Goal: Subscribe to service/newsletter

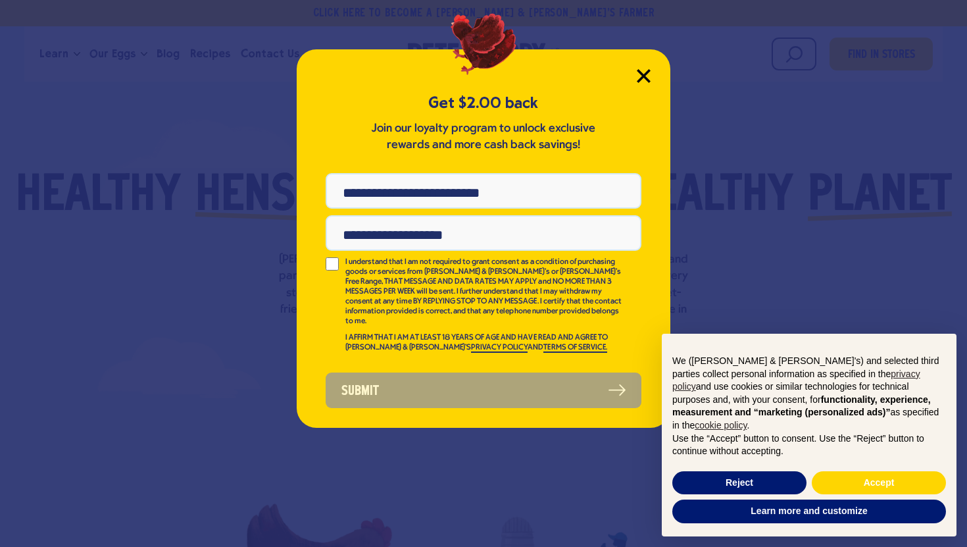
click at [650, 74] on icon "Close Modal" at bounding box center [644, 76] width 14 height 14
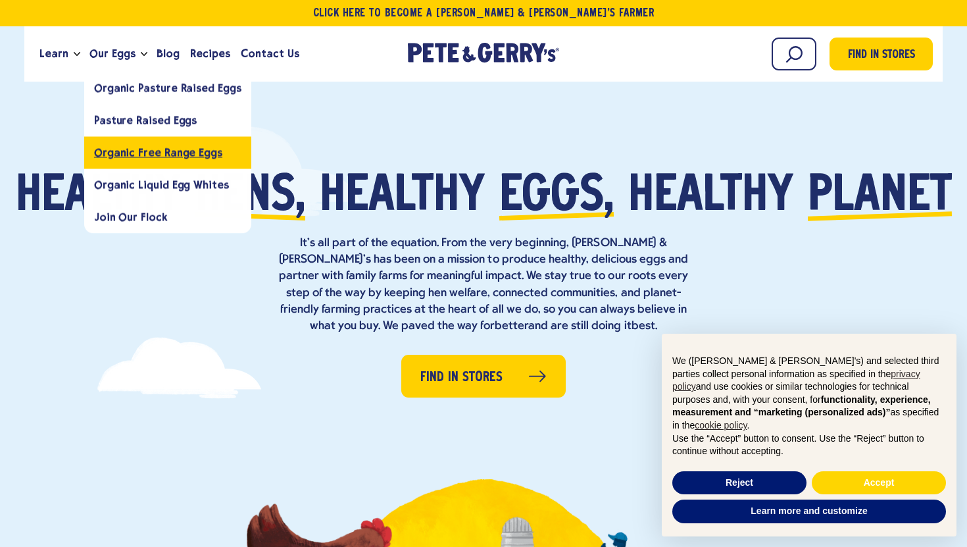
click at [127, 157] on span "Organic Free Range Eggs" at bounding box center [158, 152] width 128 height 13
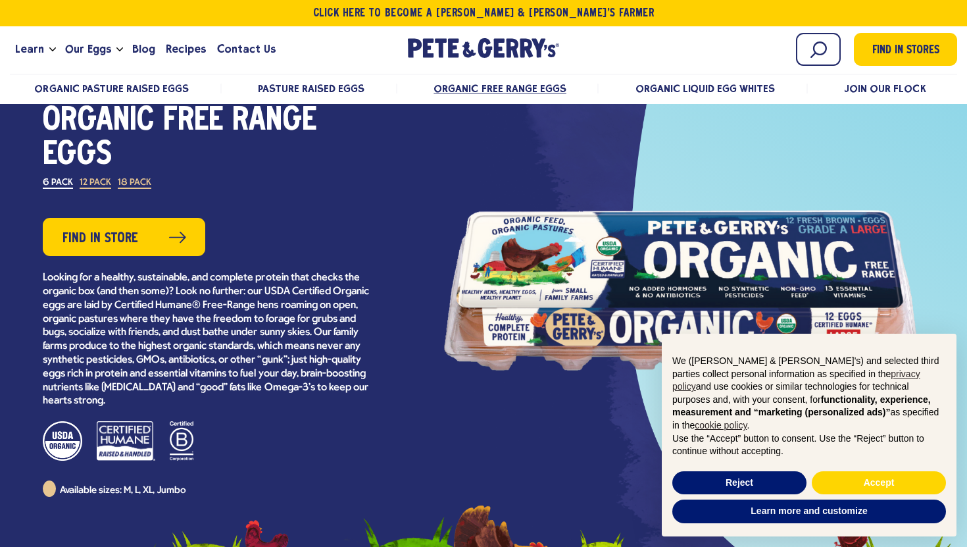
scroll to position [73, 0]
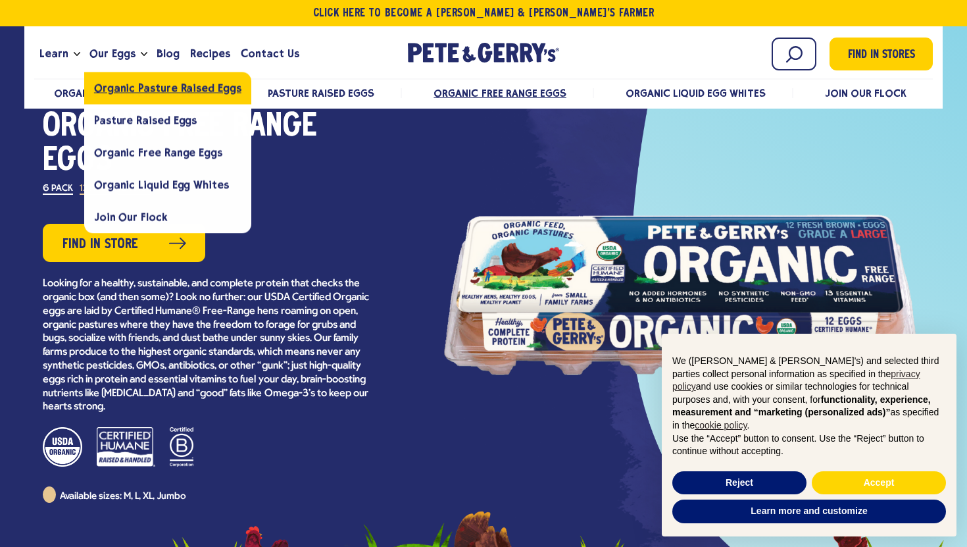
click at [134, 88] on span "Organic Pasture Raised Eggs" at bounding box center [167, 88] width 147 height 13
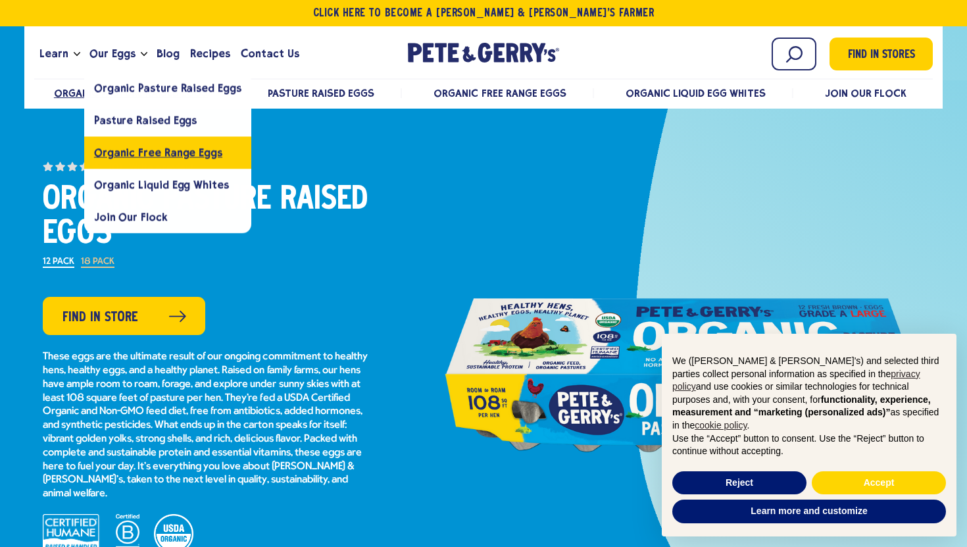
click at [140, 153] on span "Organic Free Range Eggs" at bounding box center [158, 152] width 128 height 13
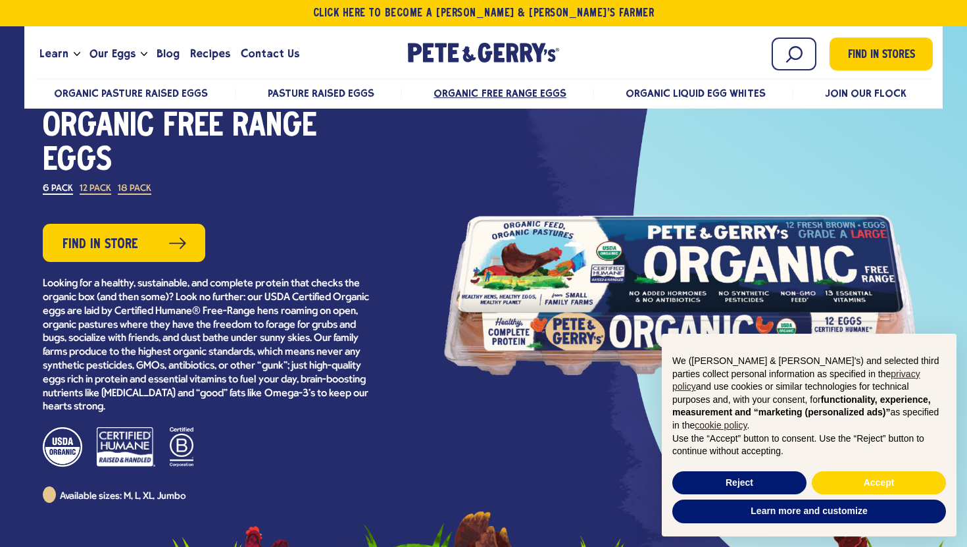
scroll to position [71, 0]
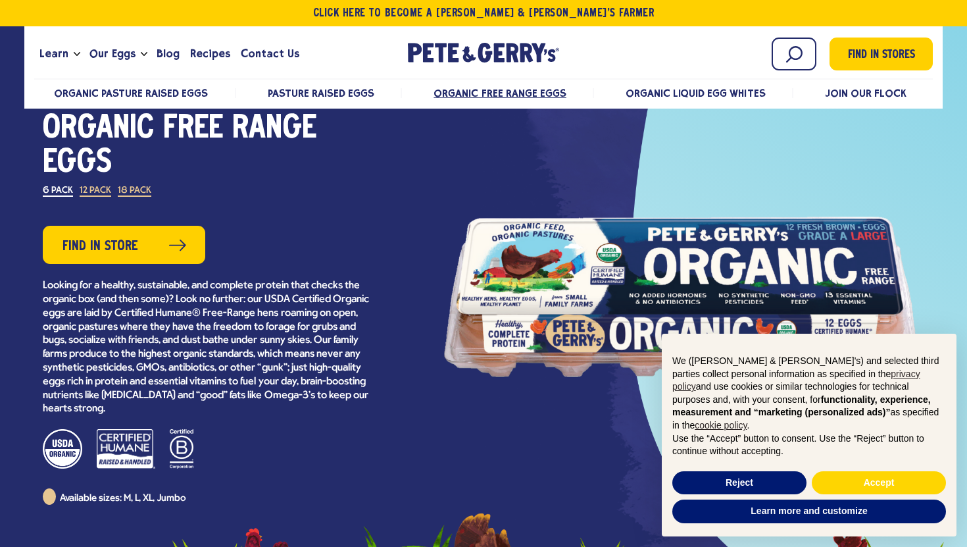
click at [93, 191] on label "12 Pack" at bounding box center [96, 191] width 32 height 11
click at [53, 193] on label "6 Pack" at bounding box center [58, 191] width 30 height 11
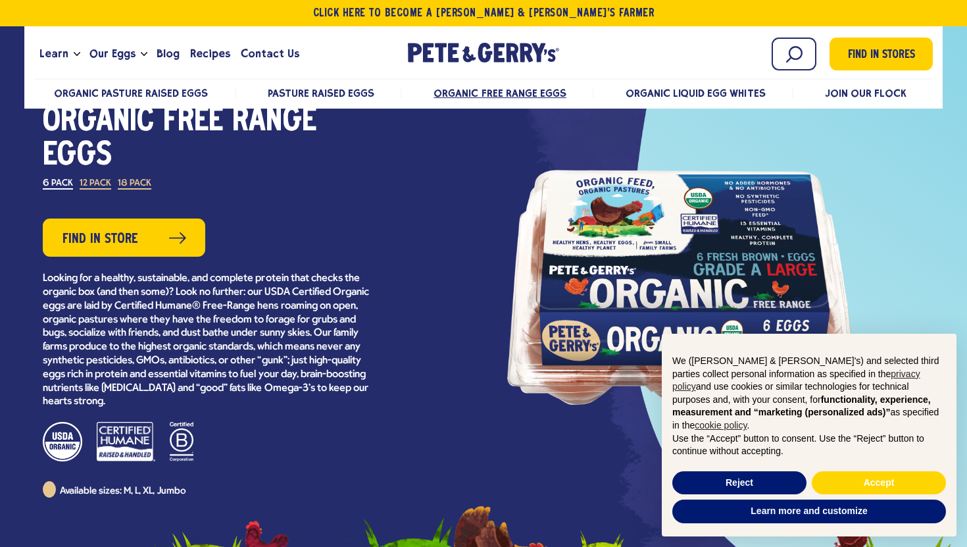
scroll to position [33, 0]
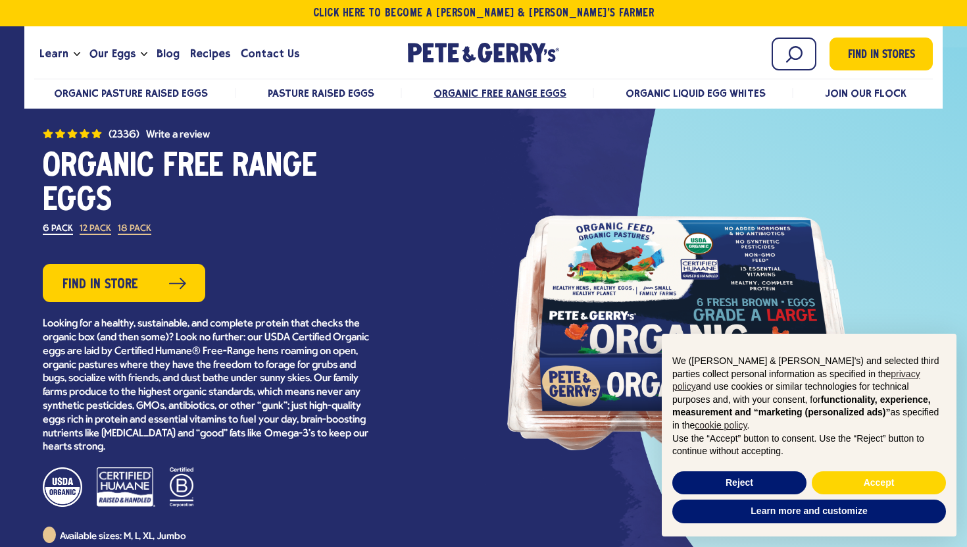
click at [107, 233] on label "12 Pack" at bounding box center [96, 229] width 32 height 11
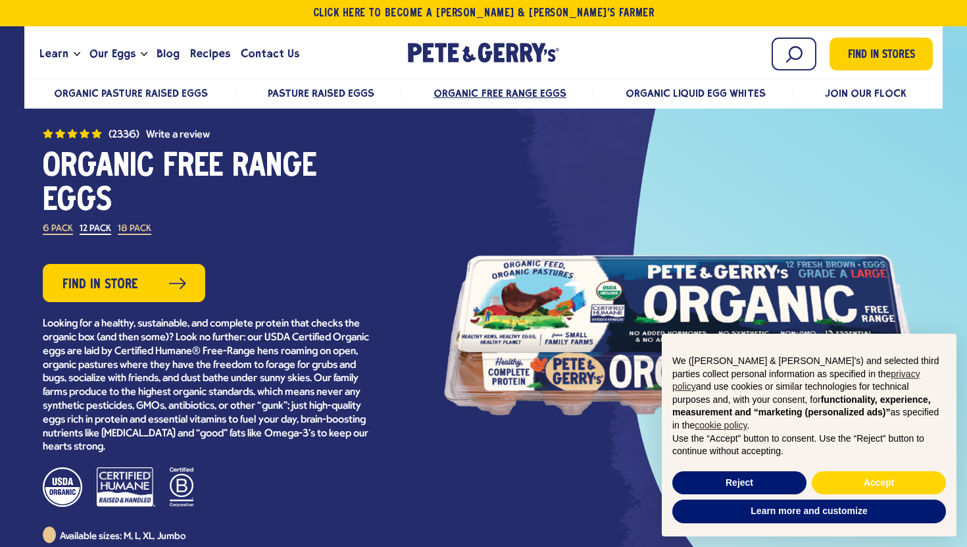
click at [140, 228] on label "18 Pack" at bounding box center [135, 229] width 34 height 11
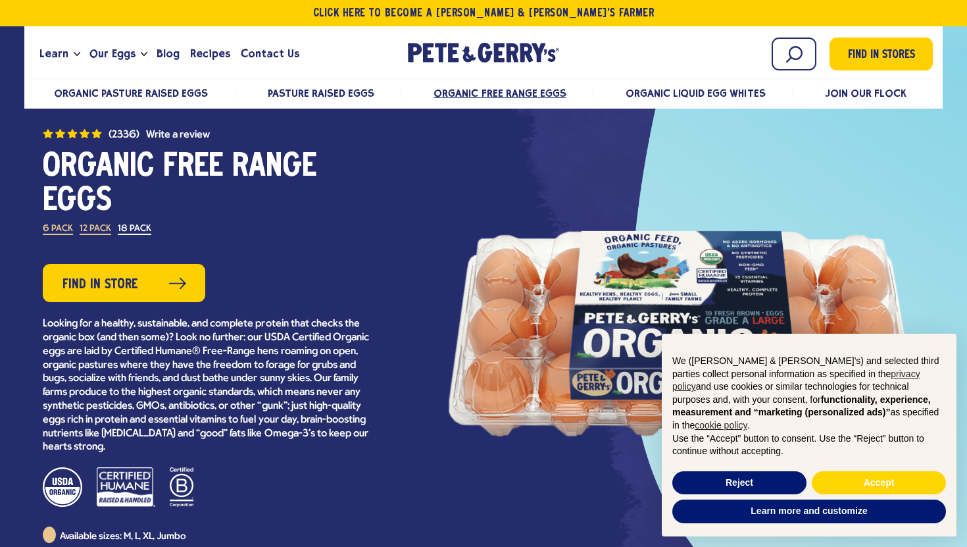
click at [92, 232] on label "12 Pack" at bounding box center [96, 229] width 32 height 11
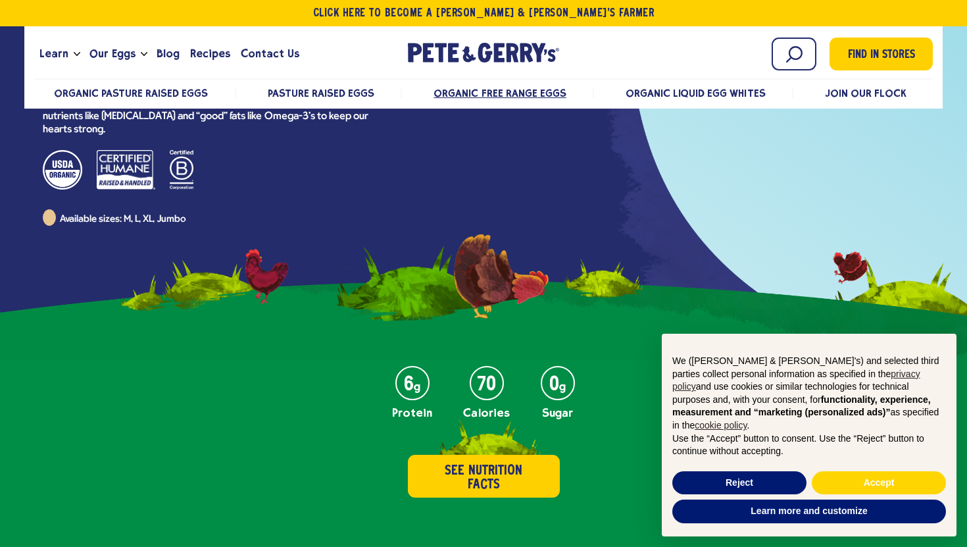
scroll to position [0, 0]
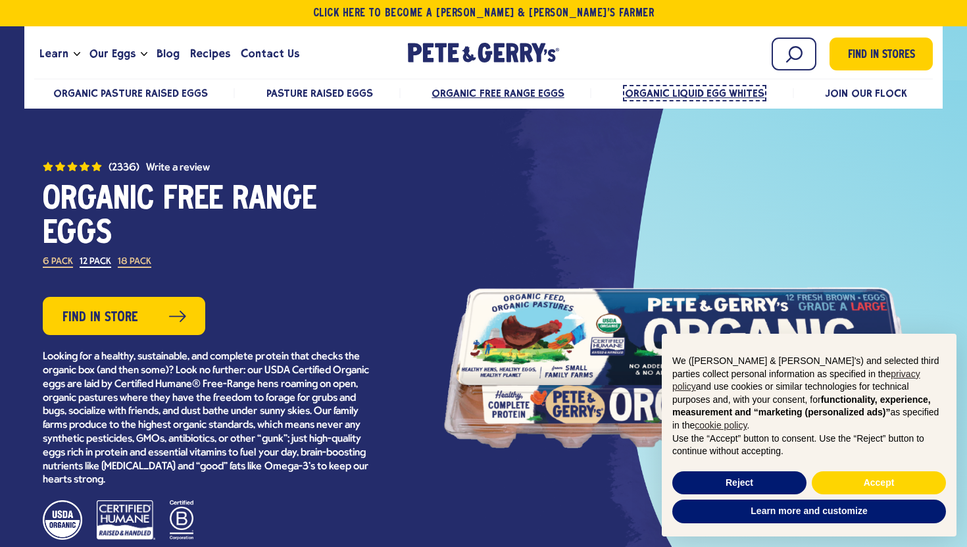
click at [691, 96] on span "Organic Liquid Egg Whites" at bounding box center [695, 93] width 140 height 13
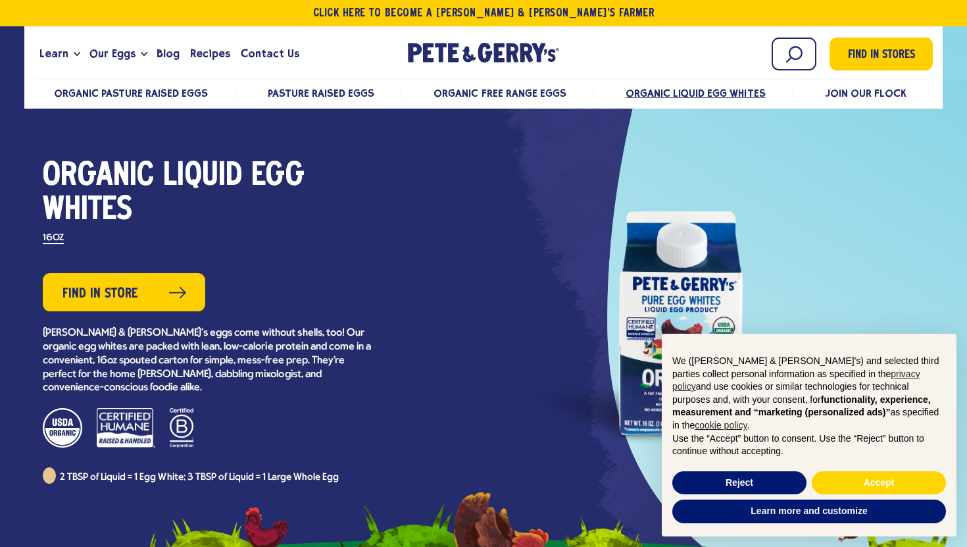
click at [846, 102] on ul "Organic Pasture Raised Eggs Pasture Raised Eggs Organic Free Range Eggs Organic…" at bounding box center [484, 93] width 900 height 27
click at [848, 97] on span "Join Our Flock" at bounding box center [864, 93] width 82 height 13
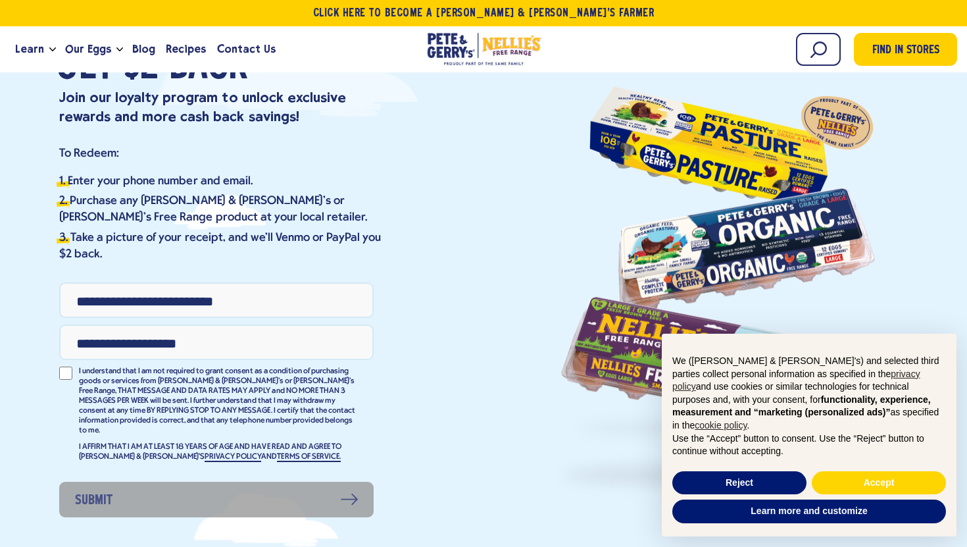
scroll to position [122, 0]
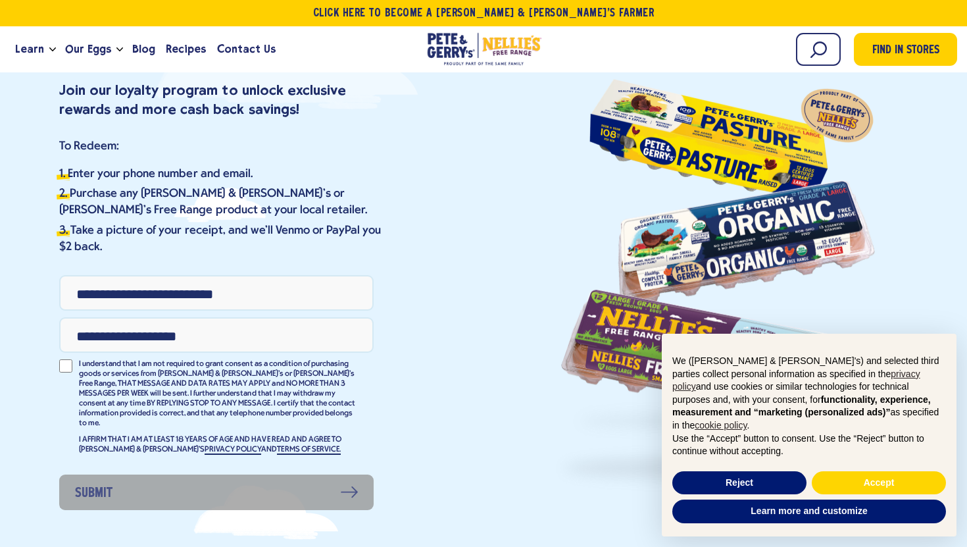
click at [313, 287] on input "Phone Number" at bounding box center [216, 293] width 315 height 36
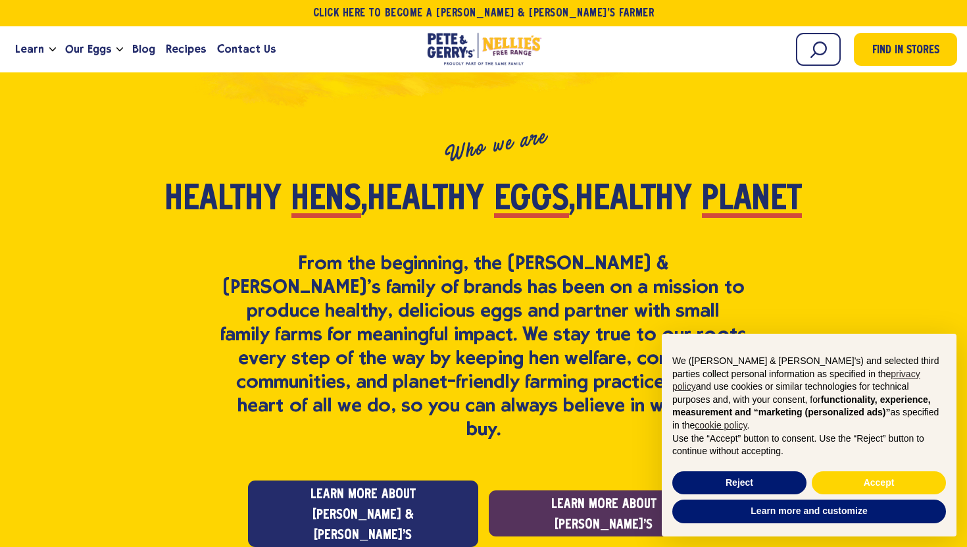
scroll to position [664, 0]
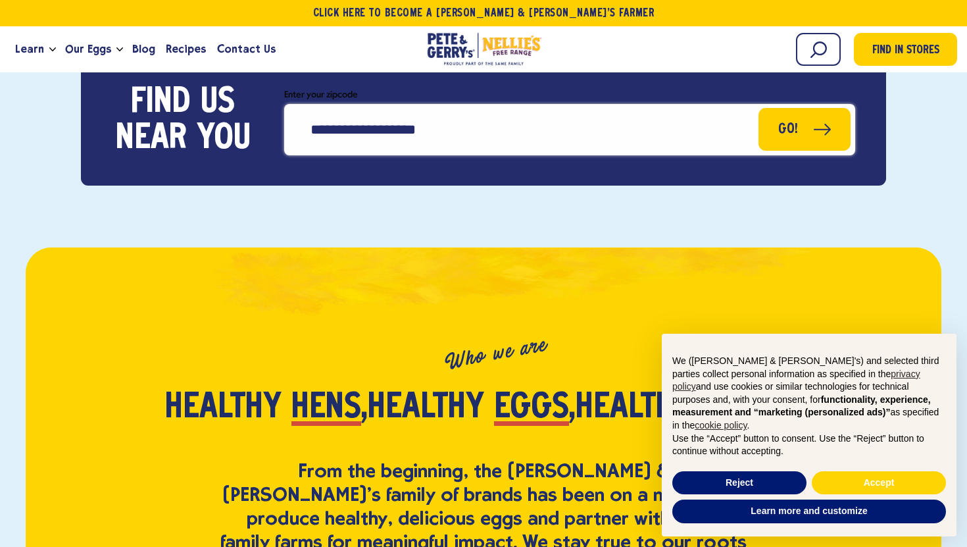
click at [401, 104] on input "Enter your zipcode" at bounding box center [570, 129] width 572 height 51
type input "*****"
click at [759, 108] on button "Go!" at bounding box center [805, 129] width 92 height 43
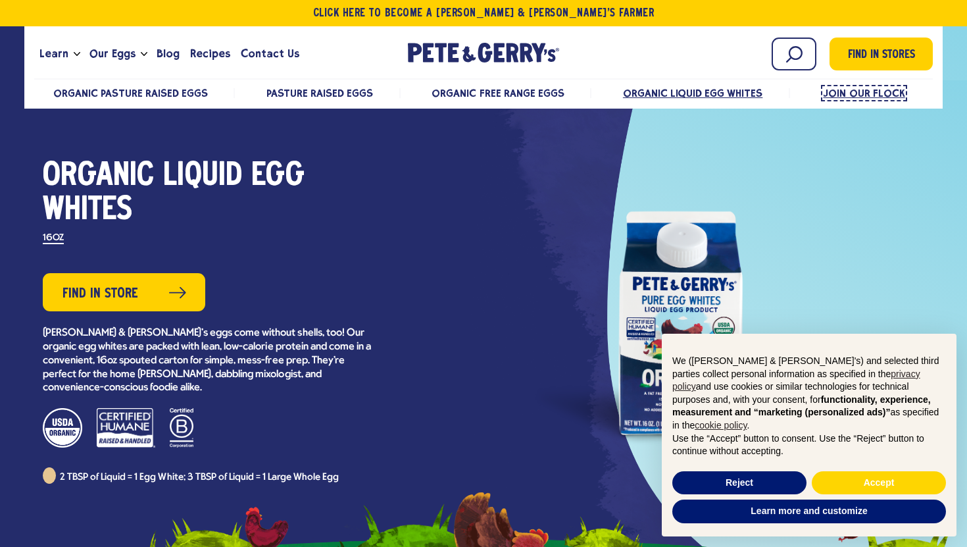
click at [863, 93] on span "Join Our Flock" at bounding box center [864, 93] width 82 height 13
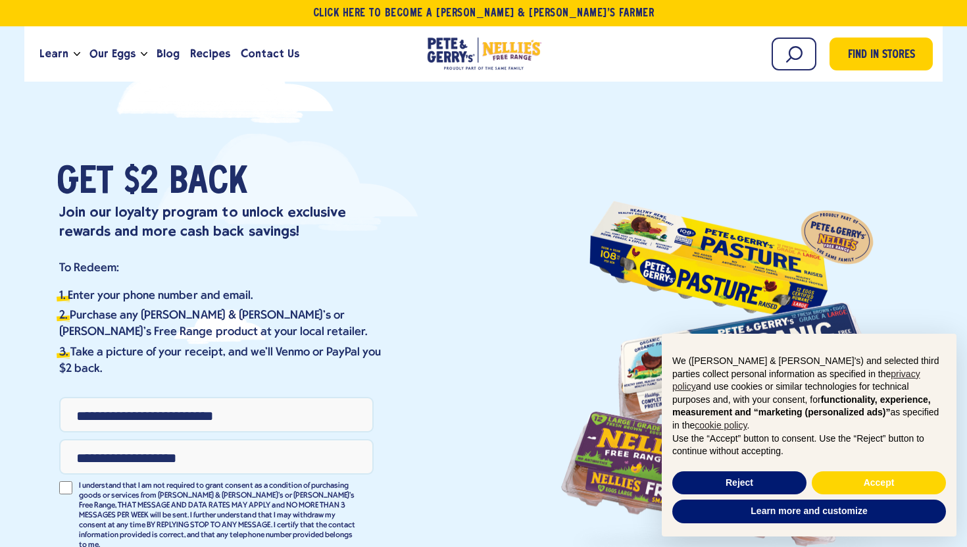
scroll to position [99, 0]
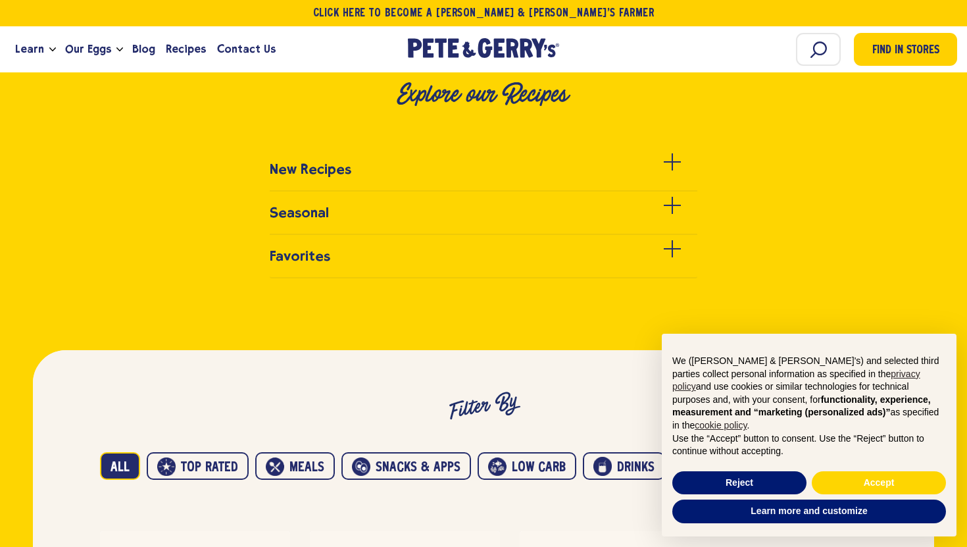
scroll to position [448, 0]
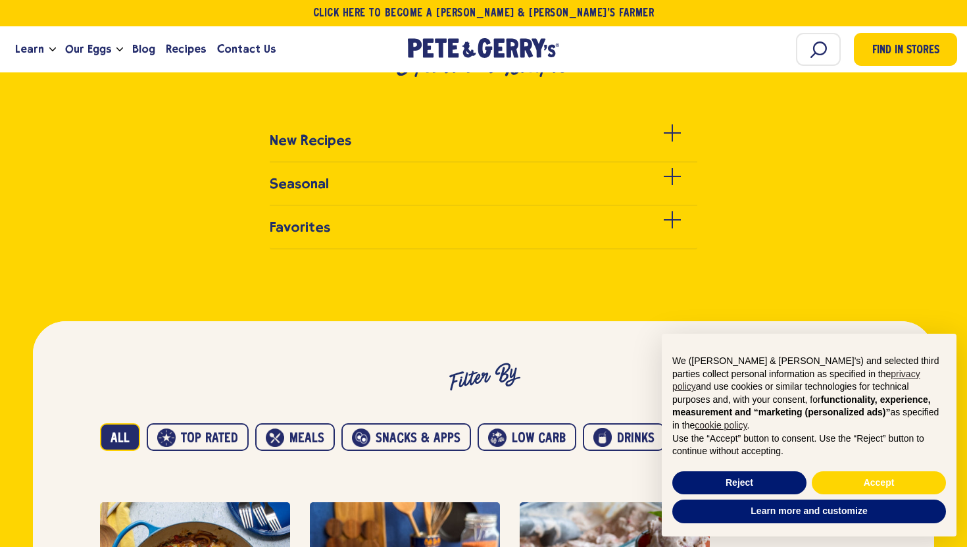
click at [625, 124] on div "New Recipes" at bounding box center [483, 383] width 967 height 540
click at [623, 136] on link "New Recipes" at bounding box center [484, 147] width 428 height 30
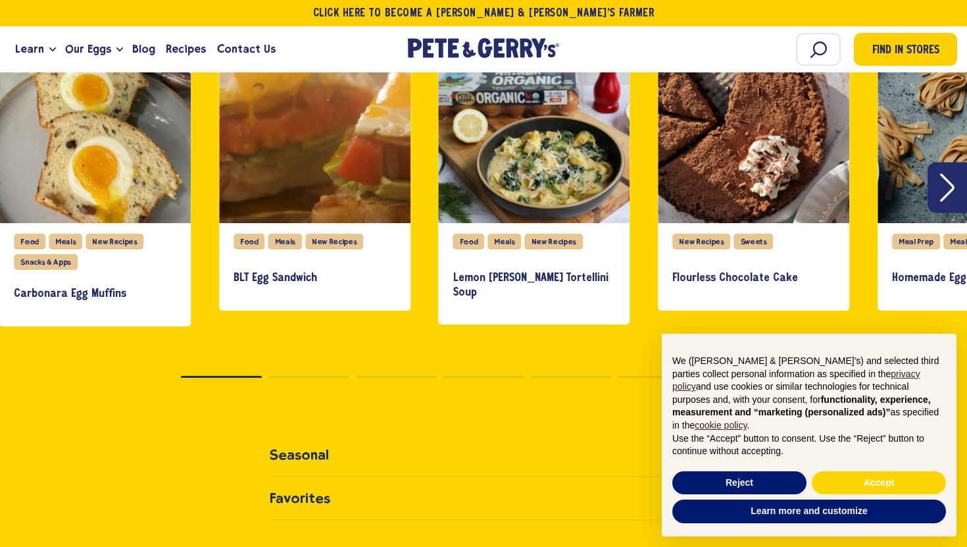
scroll to position [594, 0]
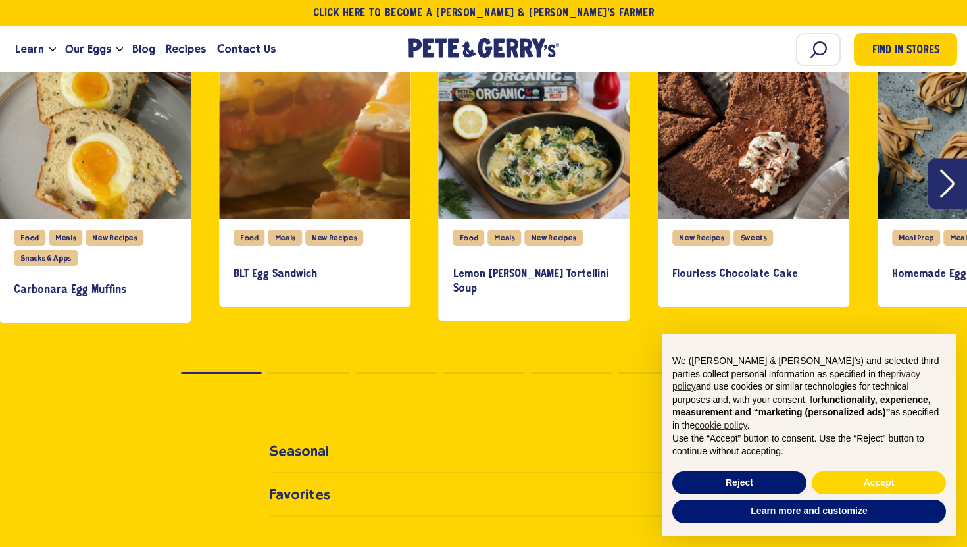
click at [952, 178] on icon "Next" at bounding box center [948, 183] width 14 height 28
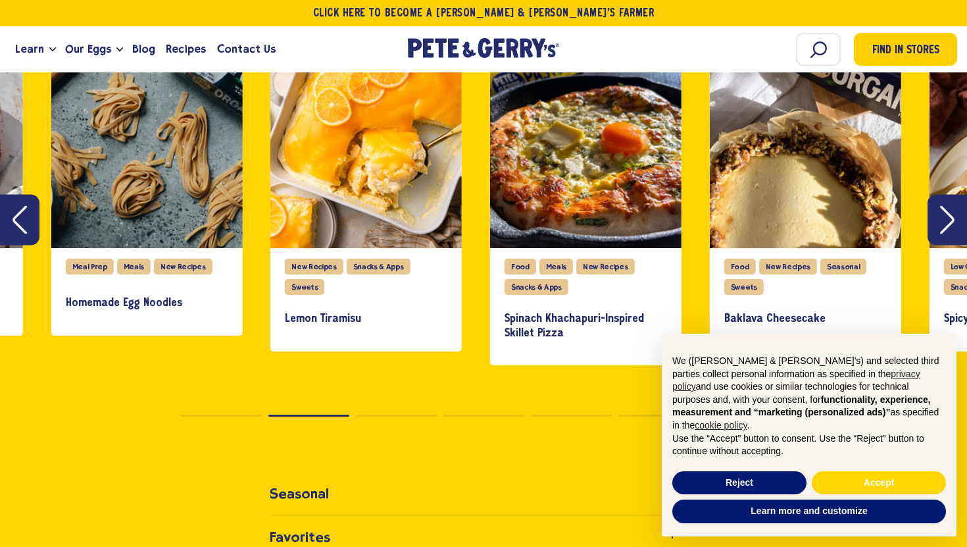
scroll to position [567, 0]
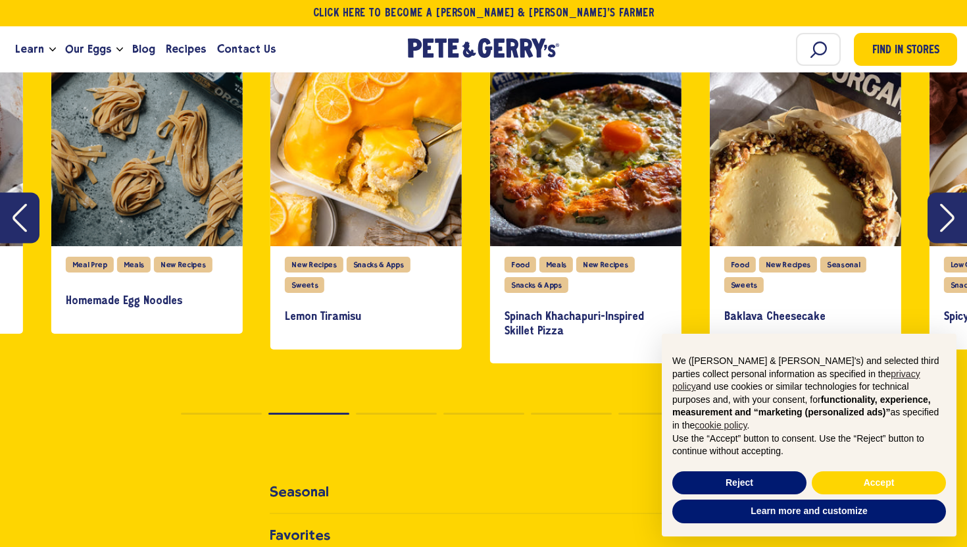
click at [946, 225] on icon "Next" at bounding box center [948, 217] width 14 height 28
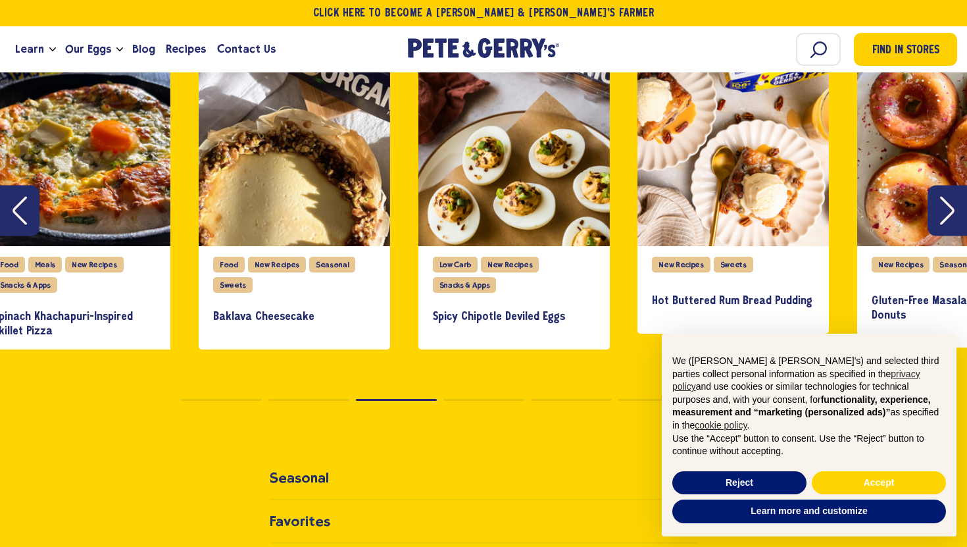
click at [941, 215] on icon "Next" at bounding box center [948, 210] width 14 height 28
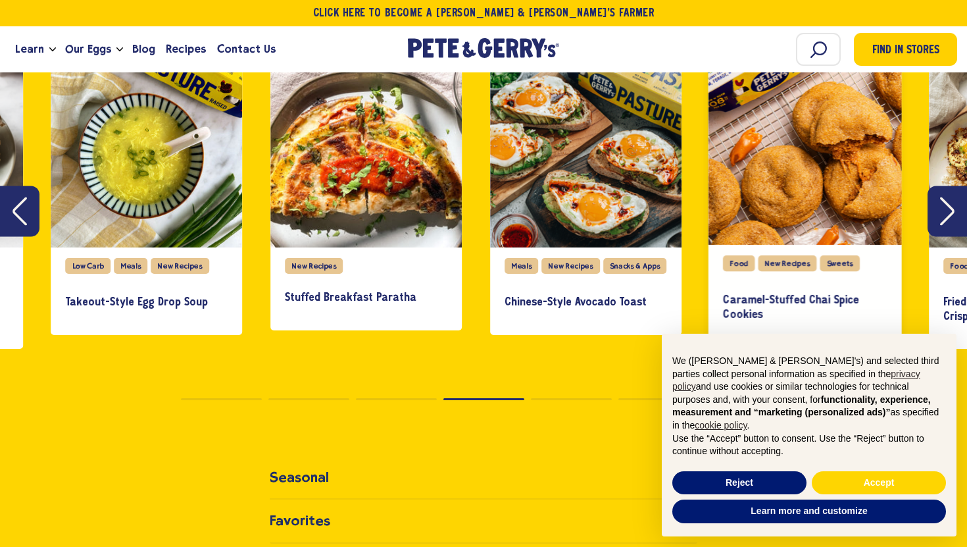
scroll to position [567, 0]
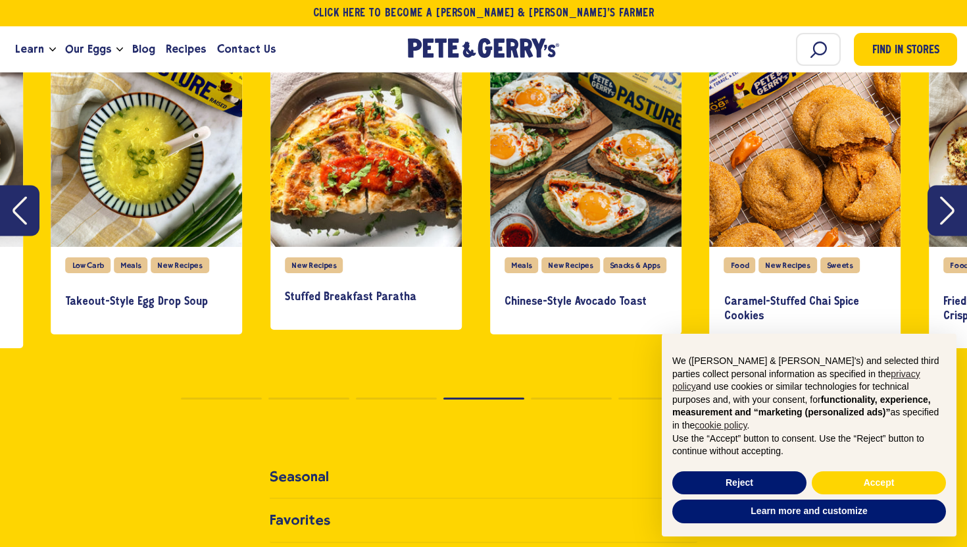
click at [939, 210] on button "Next" at bounding box center [947, 210] width 39 height 51
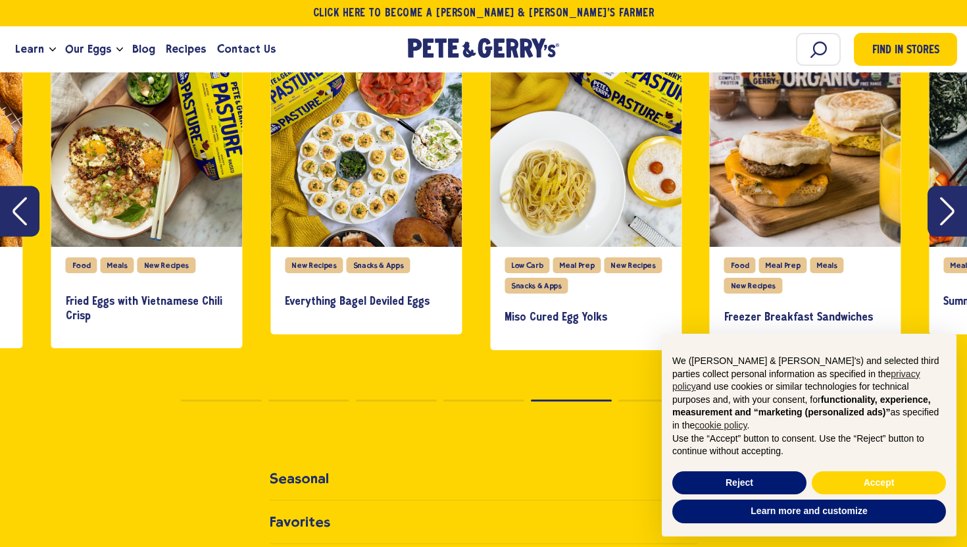
click at [32, 204] on button "Previous" at bounding box center [19, 211] width 39 height 51
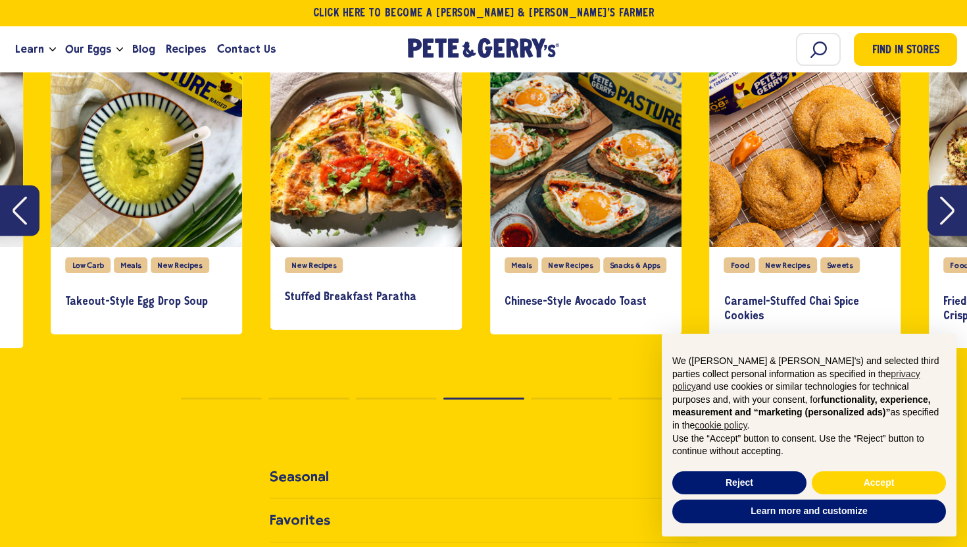
click at [946, 216] on icon "Next" at bounding box center [948, 210] width 14 height 28
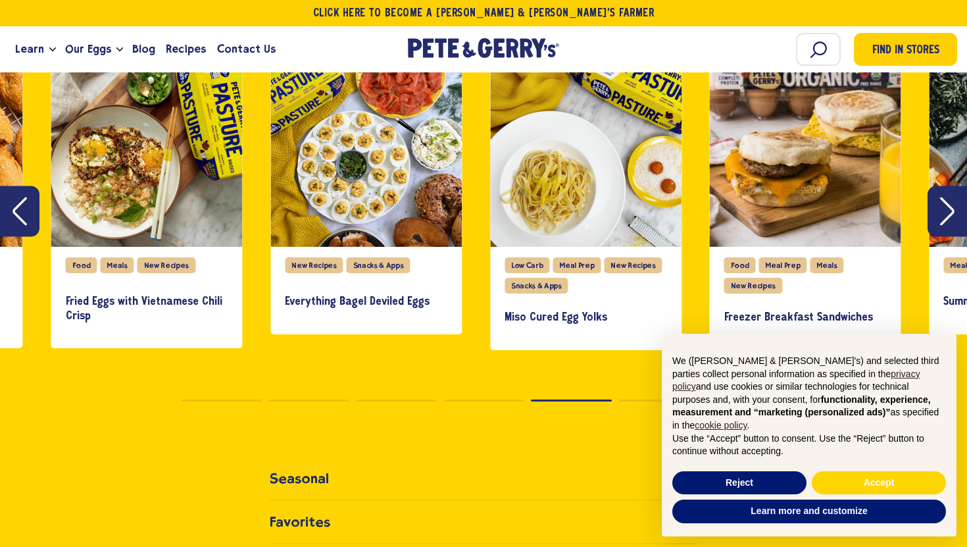
click at [946, 216] on icon "Next" at bounding box center [948, 211] width 14 height 28
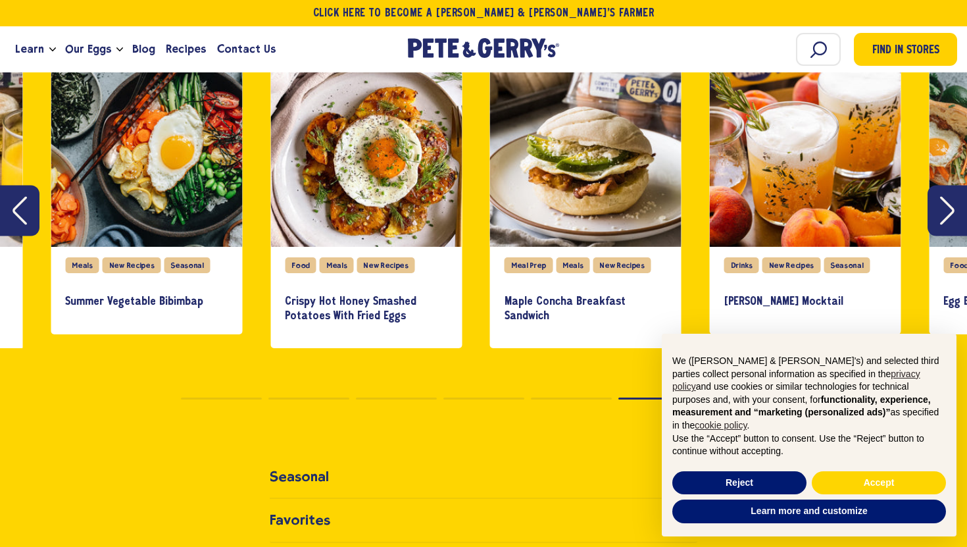
click at [946, 215] on icon "Next" at bounding box center [948, 210] width 14 height 28
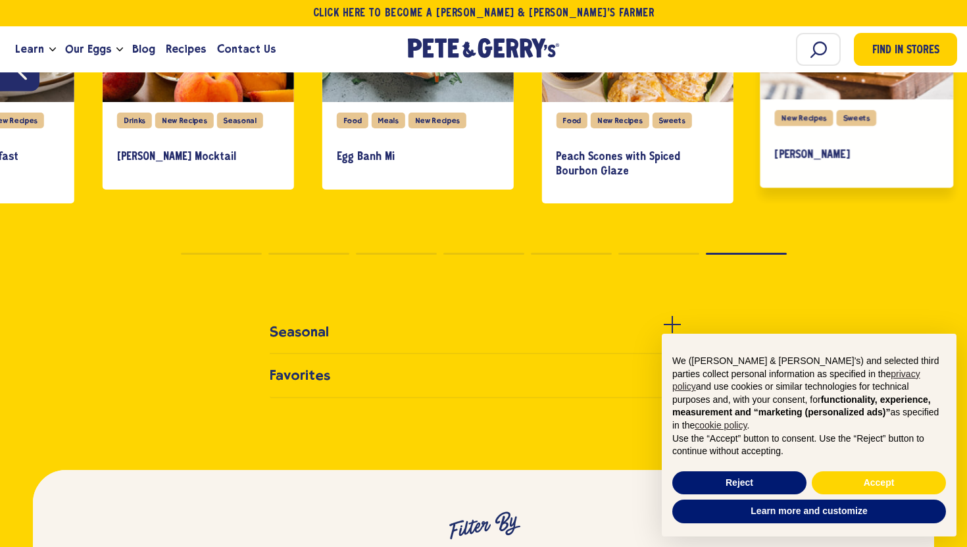
scroll to position [709, 0]
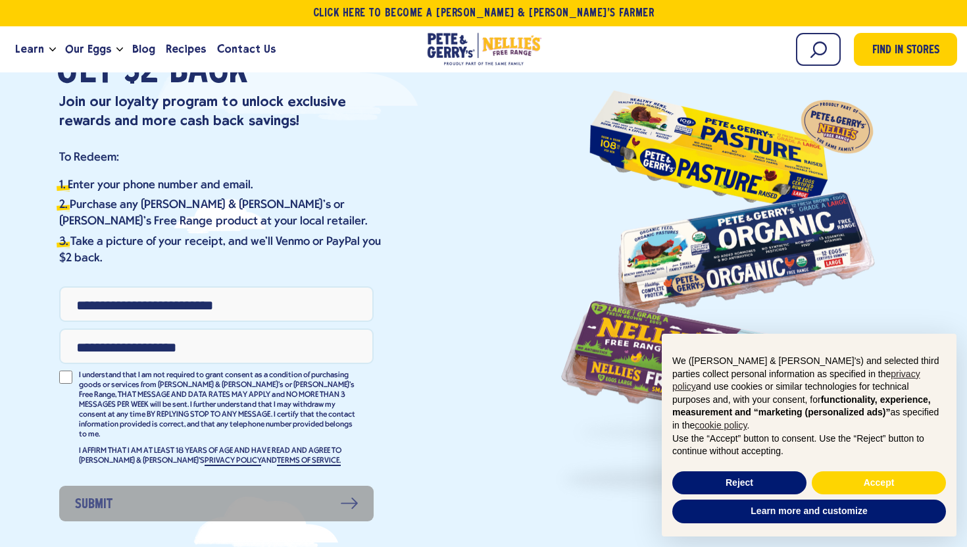
scroll to position [130, 0]
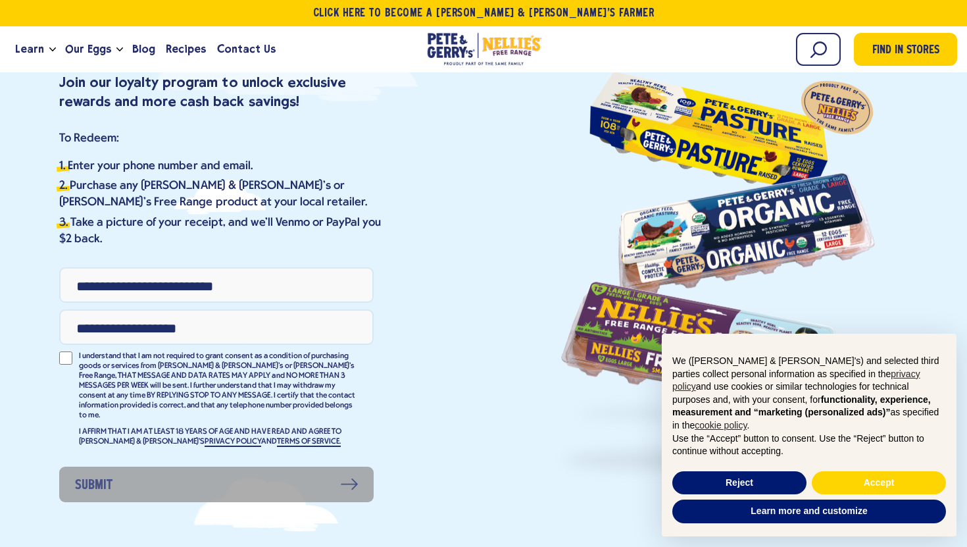
click at [259, 283] on input "Phone Number" at bounding box center [216, 285] width 315 height 36
type input "**********"
click at [208, 314] on input "Email Address" at bounding box center [216, 327] width 315 height 36
type input "**********"
click at [29, 332] on div "**********" at bounding box center [247, 280] width 474 height 493
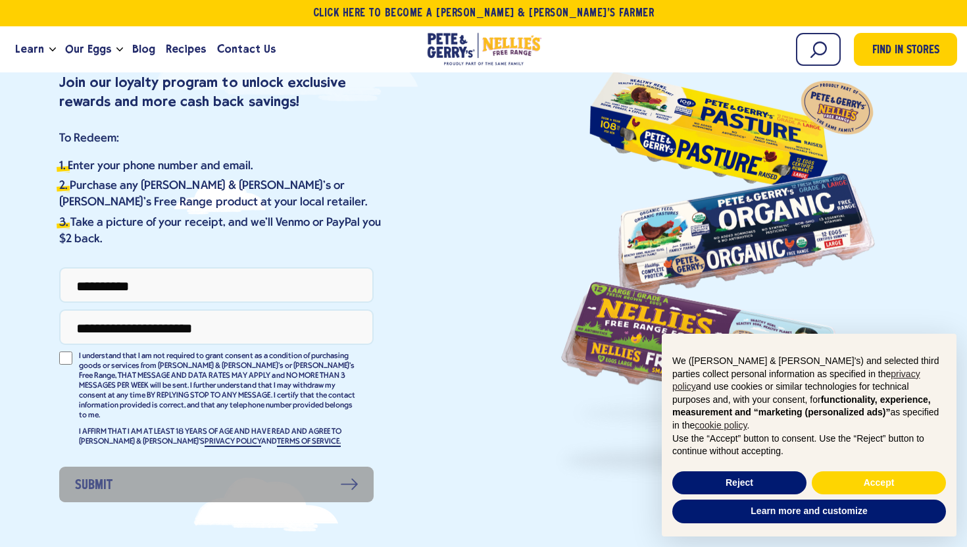
click at [271, 344] on input "**********" at bounding box center [216, 327] width 315 height 36
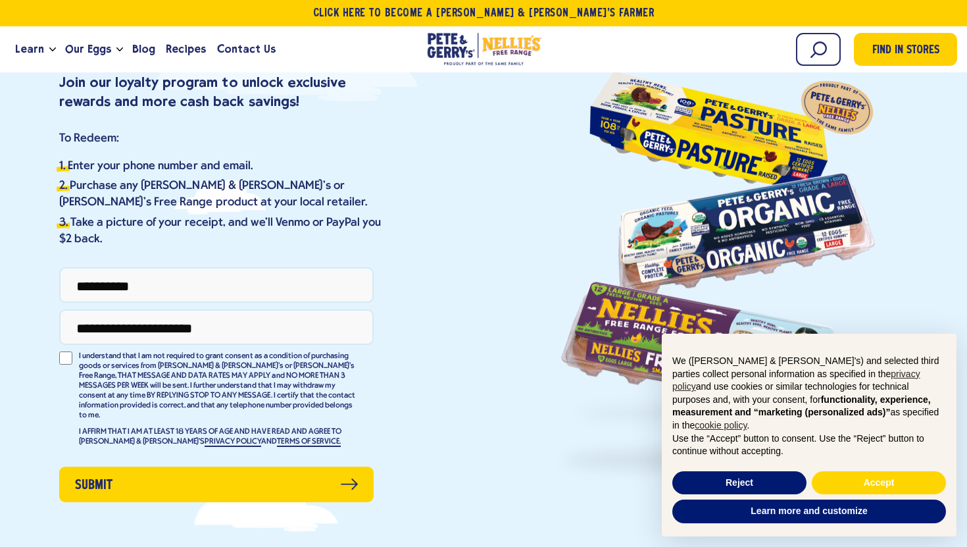
click at [106, 285] on input "**********" at bounding box center [216, 285] width 315 height 36
click at [126, 285] on input "**********" at bounding box center [216, 285] width 315 height 36
click at [114, 330] on input "**********" at bounding box center [216, 327] width 315 height 36
click at [137, 325] on input "**********" at bounding box center [216, 327] width 315 height 36
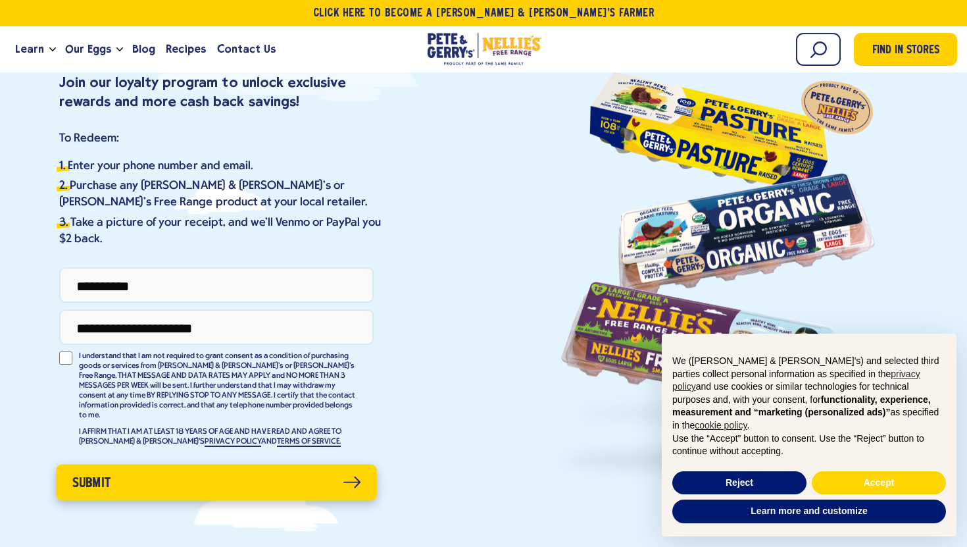
click at [156, 475] on button "Submit" at bounding box center [216, 482] width 321 height 36
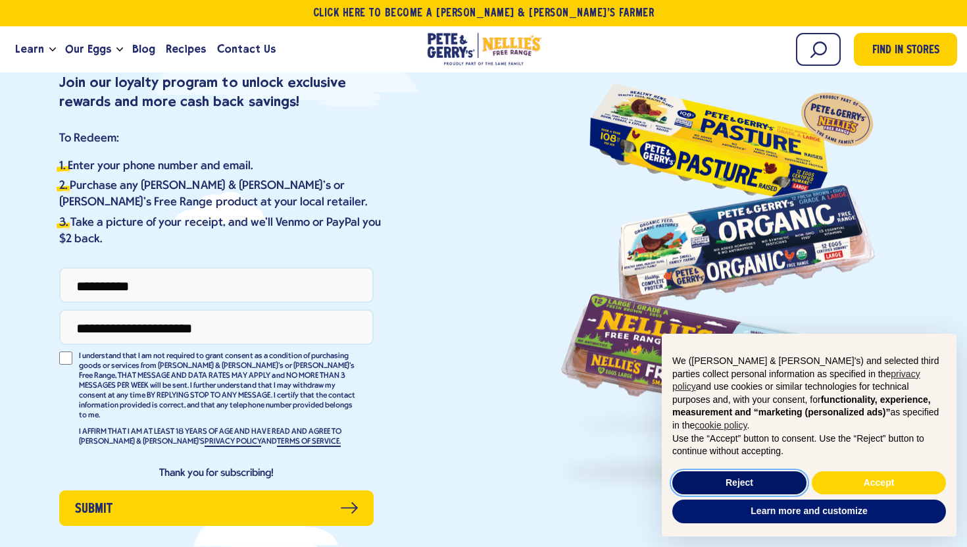
click at [760, 488] on button "Reject" at bounding box center [740, 483] width 134 height 24
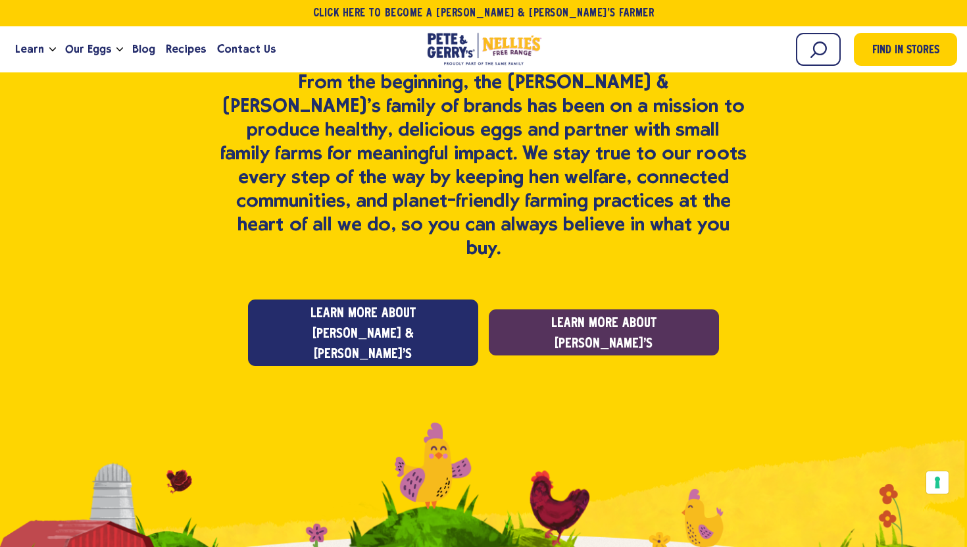
scroll to position [1095, 0]
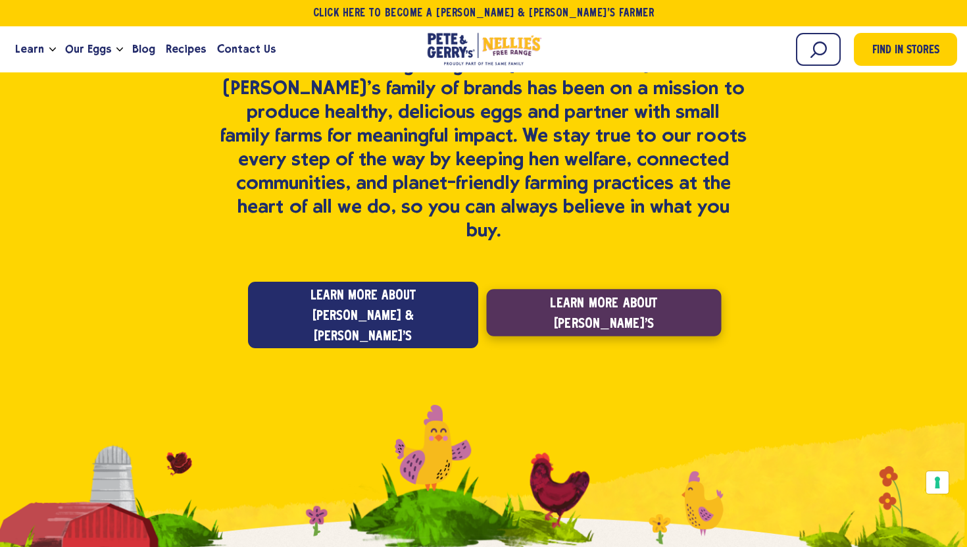
click at [612, 294] on span "Learn more about [PERSON_NAME]'s" at bounding box center [604, 314] width 195 height 41
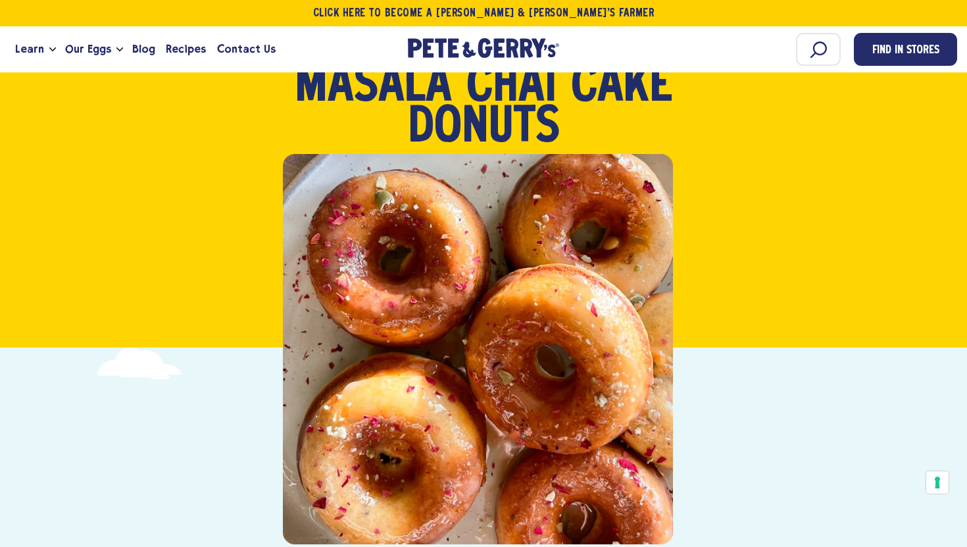
scroll to position [104, 0]
